Goal: Information Seeking & Learning: Check status

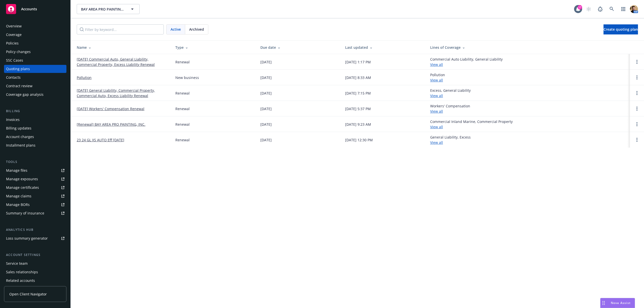
click at [18, 41] on div "Policies" at bounding box center [12, 43] width 13 height 8
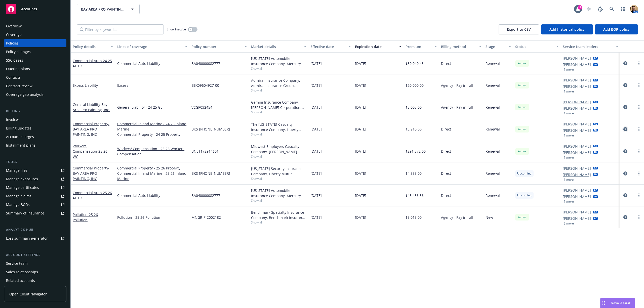
click at [625, 128] on icon "circleInformation" at bounding box center [625, 129] width 4 height 4
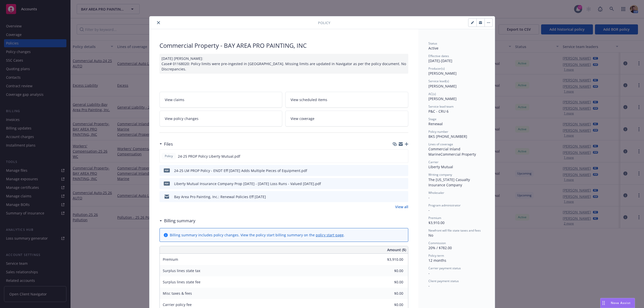
click at [334, 120] on link "View coverage" at bounding box center [346, 119] width 123 height 16
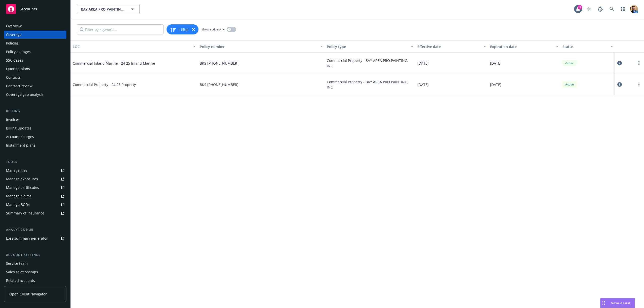
click at [619, 62] on icon at bounding box center [619, 63] width 5 height 5
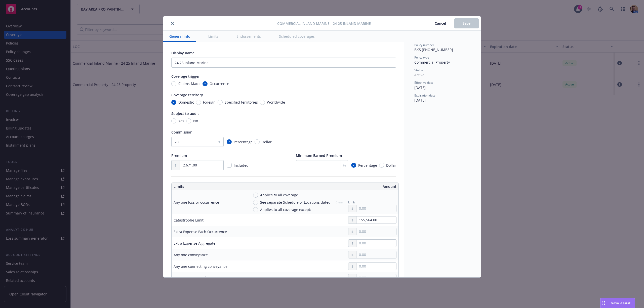
click at [440, 20] on button "Cancel" at bounding box center [440, 23] width 28 height 10
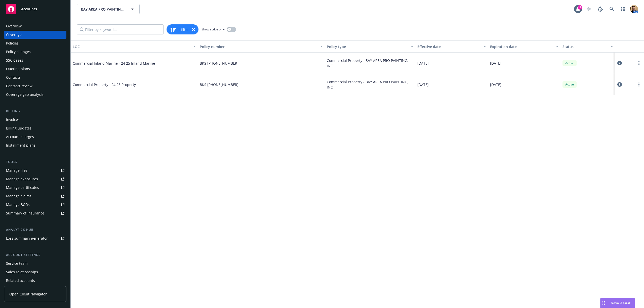
click at [620, 85] on icon at bounding box center [619, 84] width 5 height 5
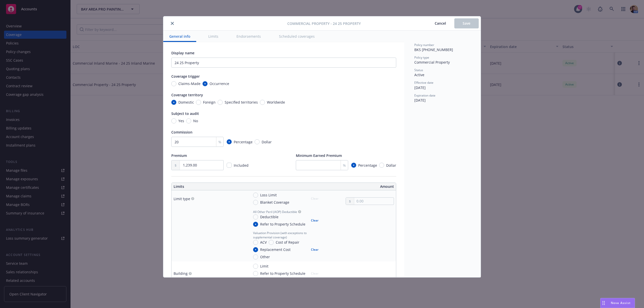
click at [171, 24] on icon "close" at bounding box center [172, 23] width 3 height 3
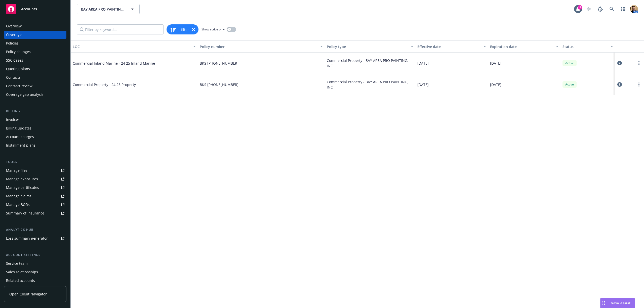
click at [20, 42] on div "Policies" at bounding box center [35, 43] width 58 height 8
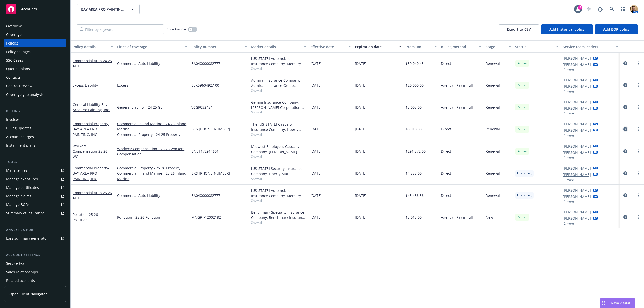
click at [625, 130] on icon "circleInformation" at bounding box center [625, 129] width 4 height 4
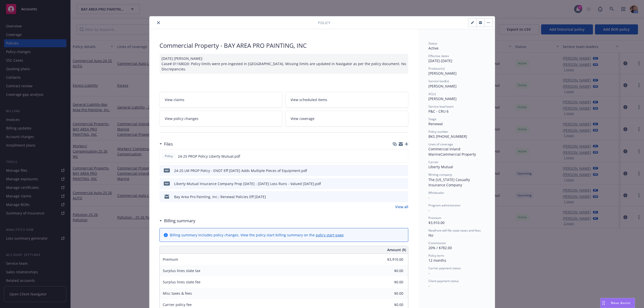
scroll to position [15, 0]
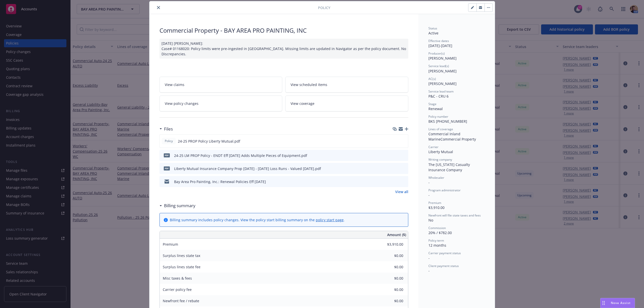
click at [185, 101] on span "View policy changes" at bounding box center [182, 103] width 34 height 5
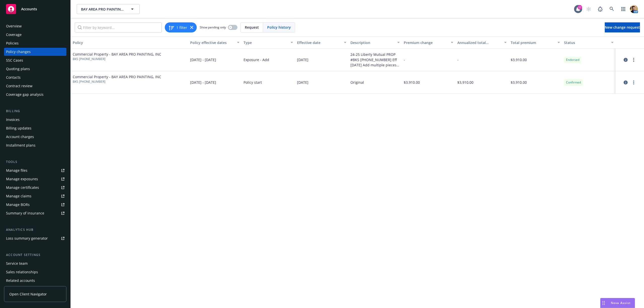
click at [429, 59] on div "-" at bounding box center [428, 60] width 53 height 23
click at [380, 59] on div "24-25 Liberty Mutual PROP #BKS [PHONE_NUMBER] Eff [DATE] Add multiple pieces of…" at bounding box center [374, 60] width 49 height 16
click at [481, 59] on div "-" at bounding box center [481, 60] width 53 height 23
click at [625, 59] on icon "circleInformation" at bounding box center [625, 60] width 4 height 4
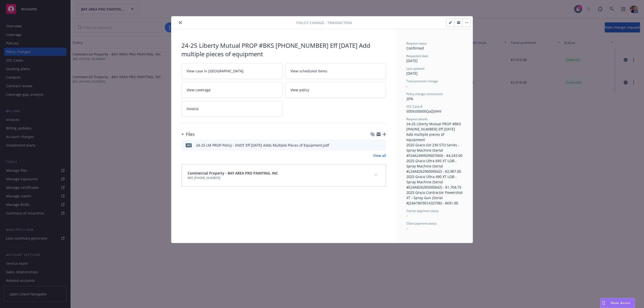
click at [381, 146] on icon "preview file" at bounding box center [381, 145] width 5 height 4
click at [181, 23] on icon "close" at bounding box center [180, 22] width 3 height 3
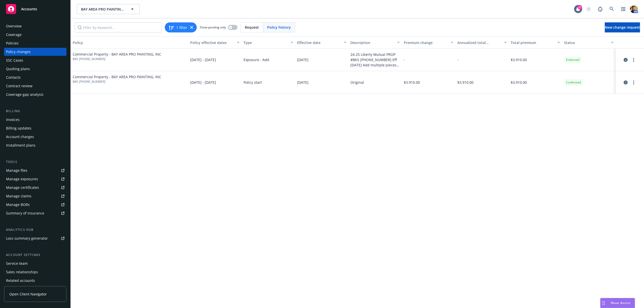
click at [12, 43] on div "Policies" at bounding box center [12, 43] width 13 height 8
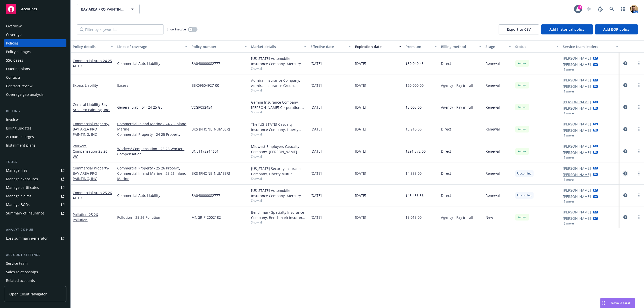
click at [625, 174] on icon "circleInformation" at bounding box center [625, 173] width 4 height 4
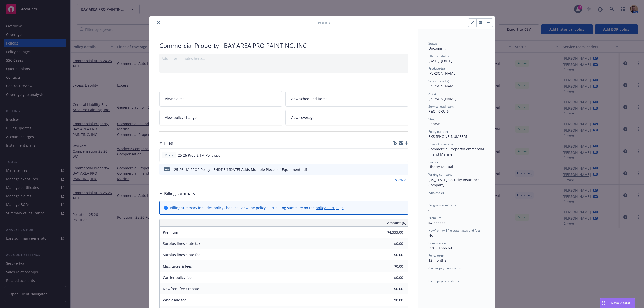
click at [229, 117] on link "View policy changes" at bounding box center [220, 118] width 123 height 16
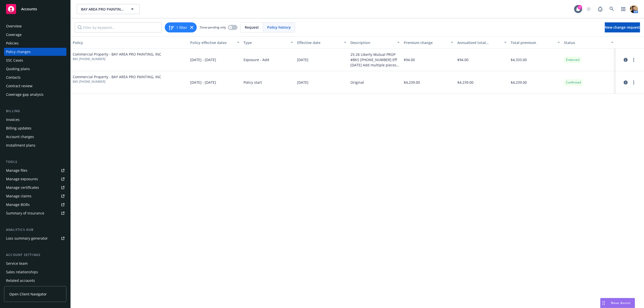
click at [18, 45] on div "Policies" at bounding box center [12, 43] width 13 height 8
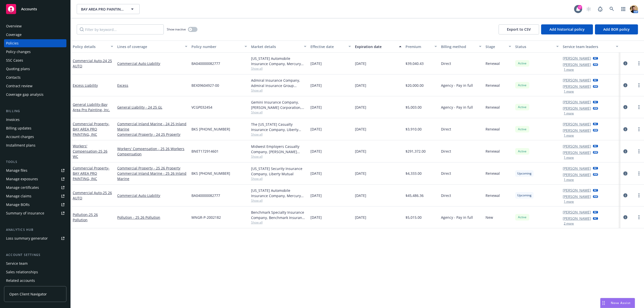
click at [626, 172] on icon "circleInformation" at bounding box center [625, 173] width 4 height 4
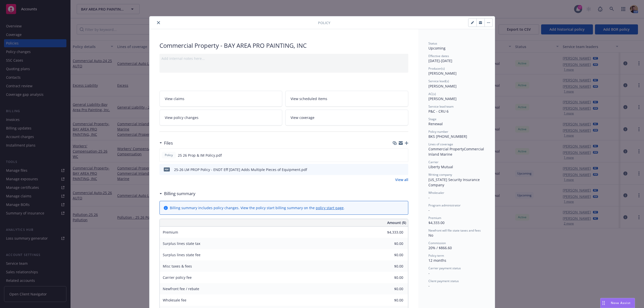
scroll to position [15, 0]
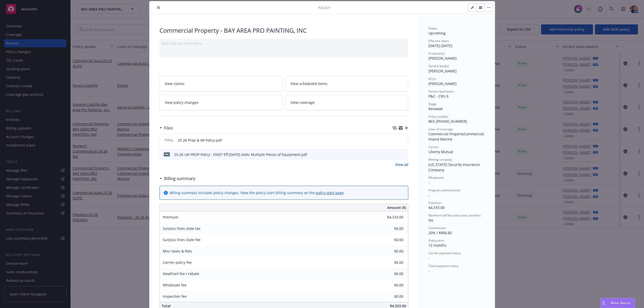
click at [350, 101] on link "View coverage" at bounding box center [346, 103] width 123 height 16
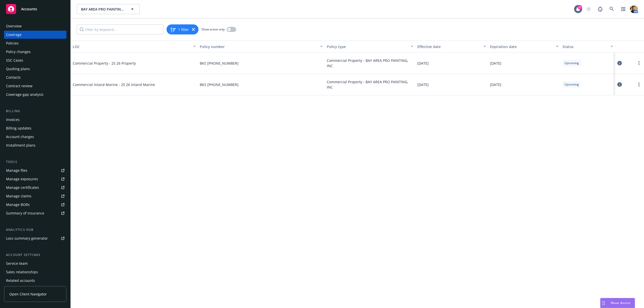
click at [619, 63] on icon at bounding box center [619, 63] width 5 height 5
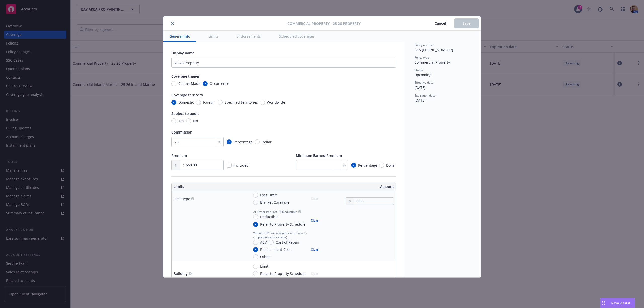
click at [441, 23] on span "Cancel" at bounding box center [439, 23] width 11 height 5
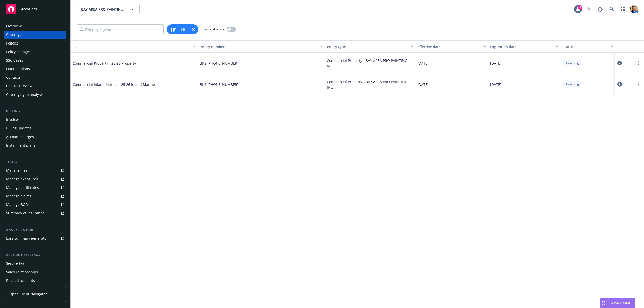
click at [620, 84] on icon at bounding box center [619, 84] width 5 height 5
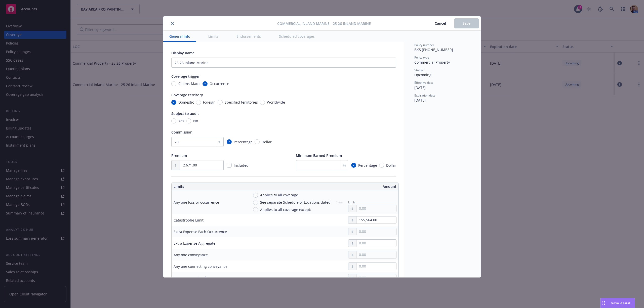
click at [443, 23] on span "Cancel" at bounding box center [439, 23] width 11 height 5
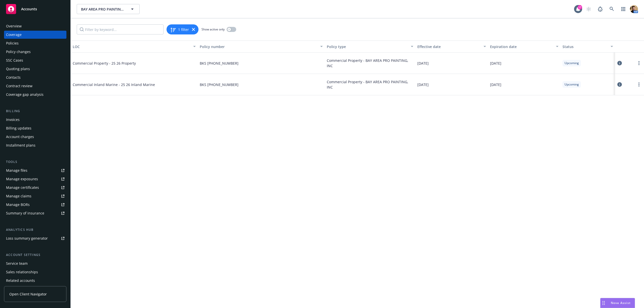
click at [17, 43] on div "Policies" at bounding box center [12, 43] width 13 height 8
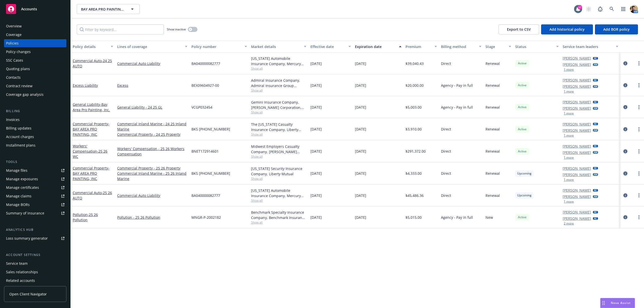
click at [624, 172] on icon "circleInformation" at bounding box center [625, 173] width 4 height 4
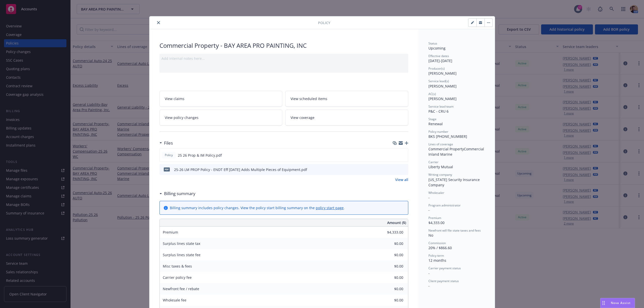
scroll to position [15, 0]
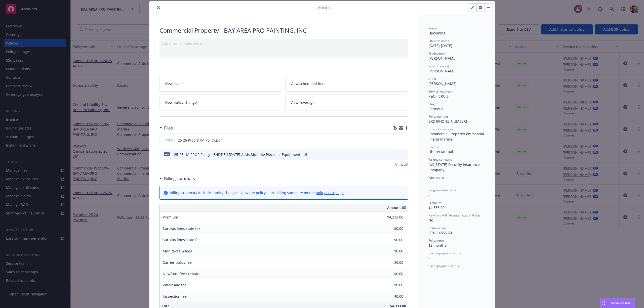
click at [301, 103] on span "View coverage" at bounding box center [302, 102] width 24 height 5
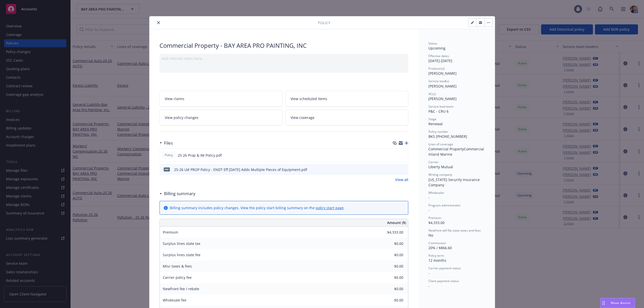
scroll to position [15, 0]
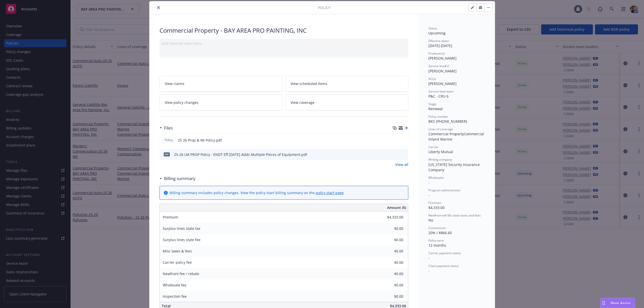
click at [197, 98] on link "View policy changes" at bounding box center [220, 103] width 123 height 16
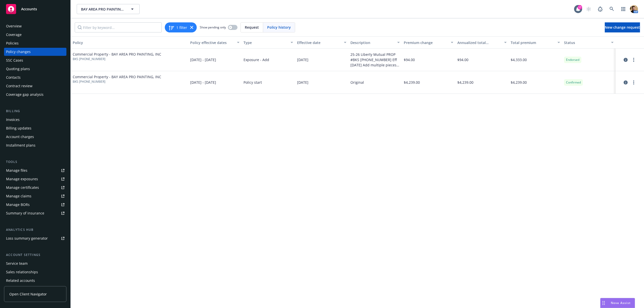
click at [22, 40] on div "Policies" at bounding box center [35, 43] width 58 height 8
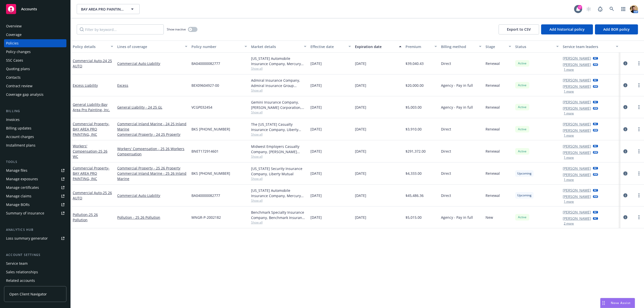
click at [624, 175] on icon "circleInformation" at bounding box center [625, 173] width 4 height 4
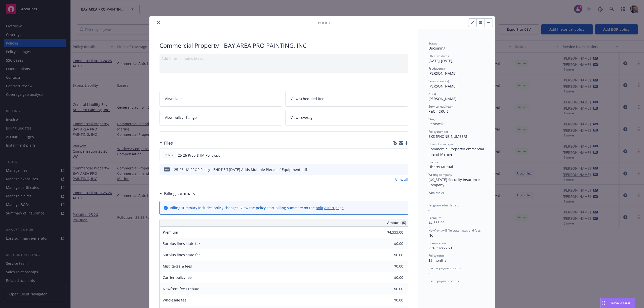
scroll to position [15, 0]
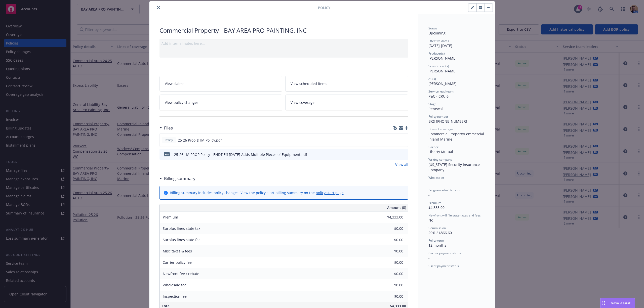
click at [320, 102] on link "View coverage" at bounding box center [346, 103] width 123 height 16
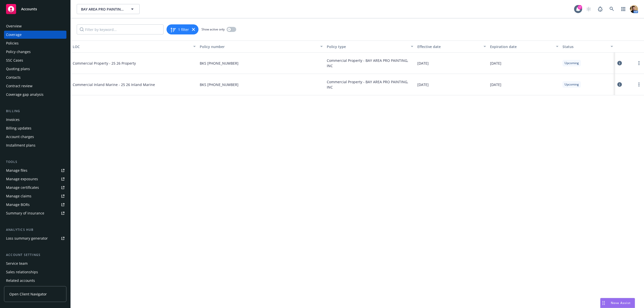
click at [21, 43] on div "Policies" at bounding box center [35, 43] width 58 height 8
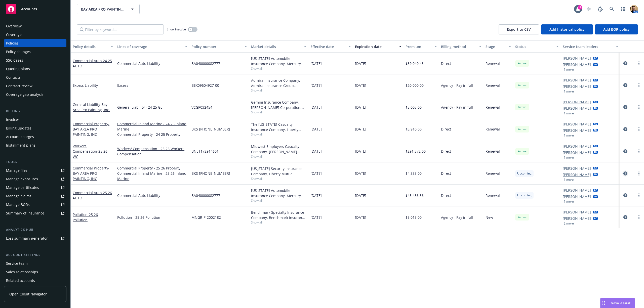
click at [624, 172] on icon "circleInformation" at bounding box center [625, 173] width 4 height 4
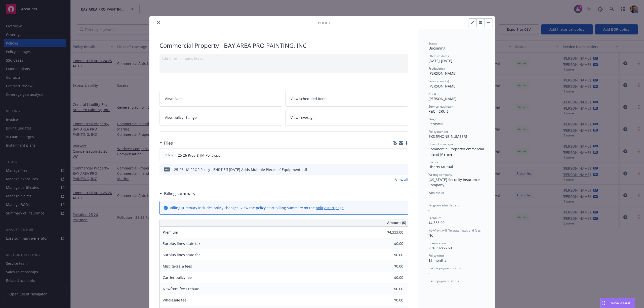
click at [326, 115] on link "View coverage" at bounding box center [346, 118] width 123 height 16
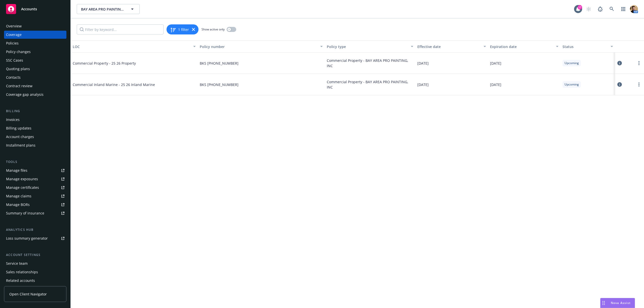
click at [620, 62] on icon at bounding box center [619, 63] width 5 height 5
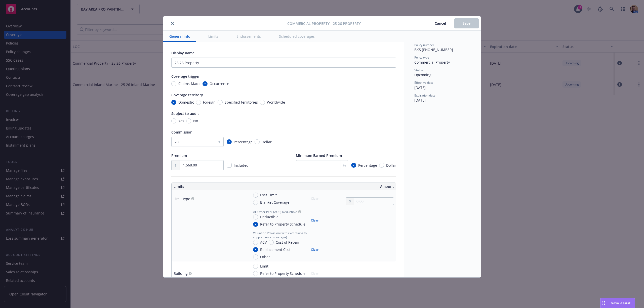
click at [438, 21] on span "Cancel" at bounding box center [439, 23] width 11 height 5
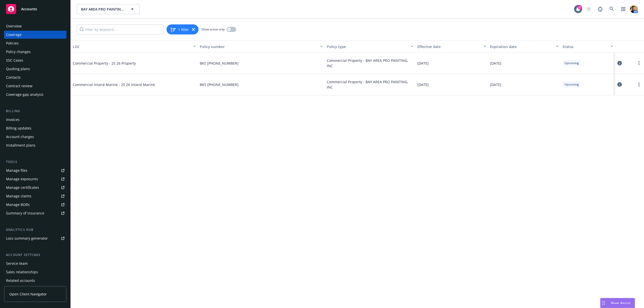
click at [621, 85] on icon at bounding box center [619, 84] width 5 height 5
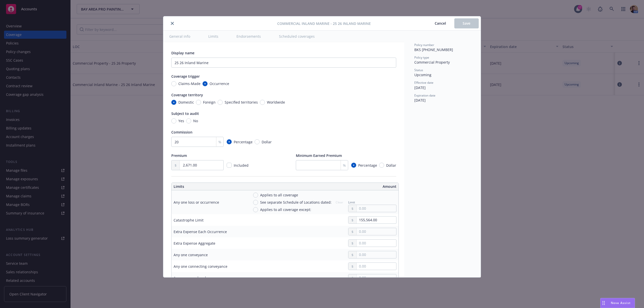
type textarea "x"
click at [438, 23] on span "Cancel" at bounding box center [439, 23] width 11 height 5
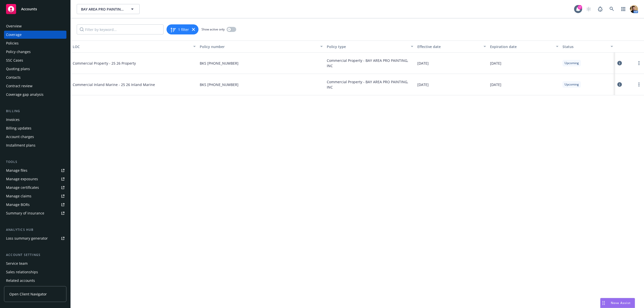
click at [21, 70] on div "Quoting plans" at bounding box center [18, 69] width 24 height 8
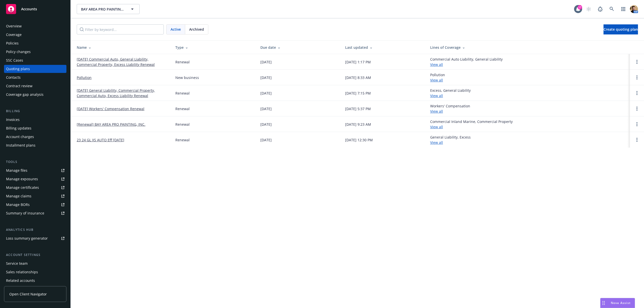
click at [121, 62] on link "[DATE] Commercial Auto, General Liability, Commercial Property, Excess Liabilit…" at bounding box center [122, 62] width 91 height 11
